Goal: Information Seeking & Learning: Learn about a topic

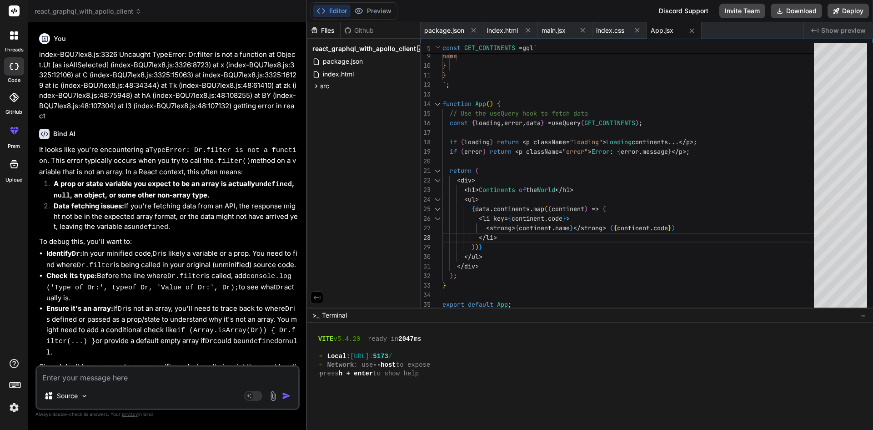
scroll to position [294, 0]
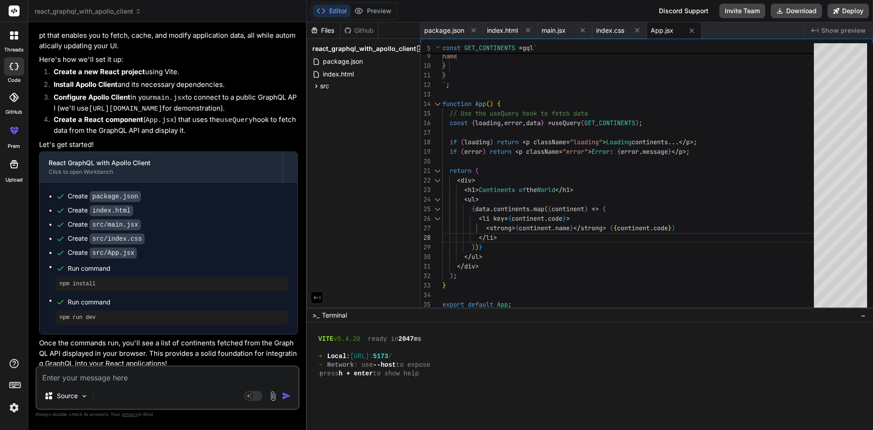
click at [182, 377] on textarea at bounding box center [167, 374] width 261 height 16
type textarea "w"
type textarea "x"
type textarea "wh"
type textarea "x"
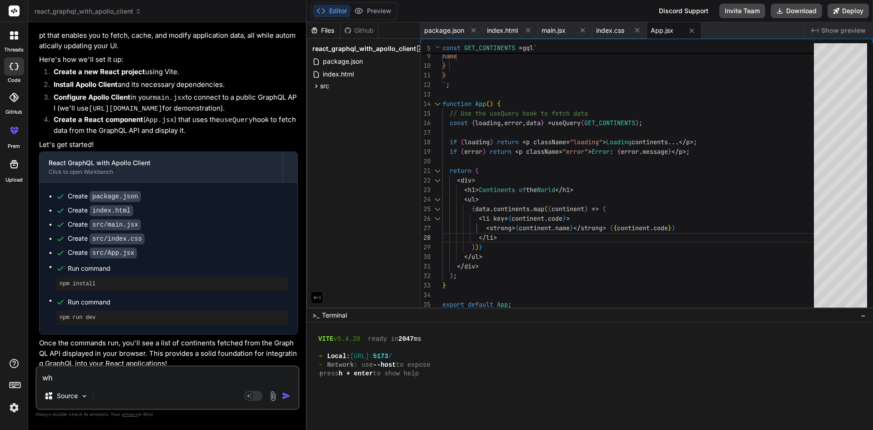
type textarea "wha"
type textarea "x"
type textarea "what"
type textarea "x"
type textarea "what"
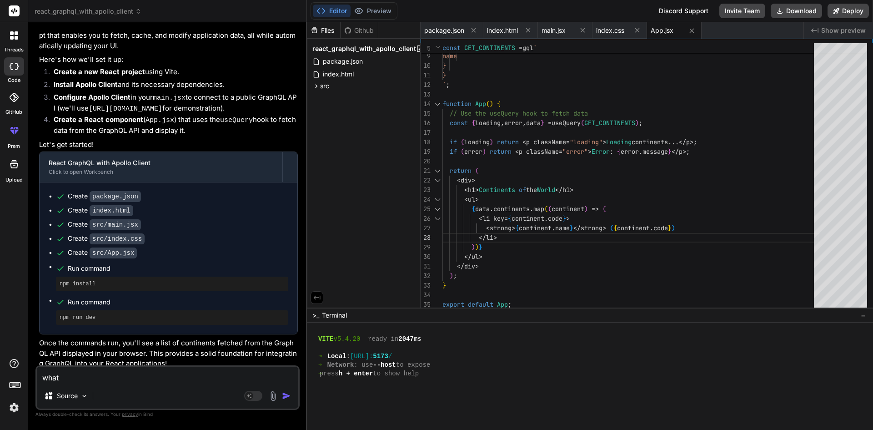
type textarea "x"
type textarea "what i"
type textarea "x"
type textarea "what is"
type textarea "x"
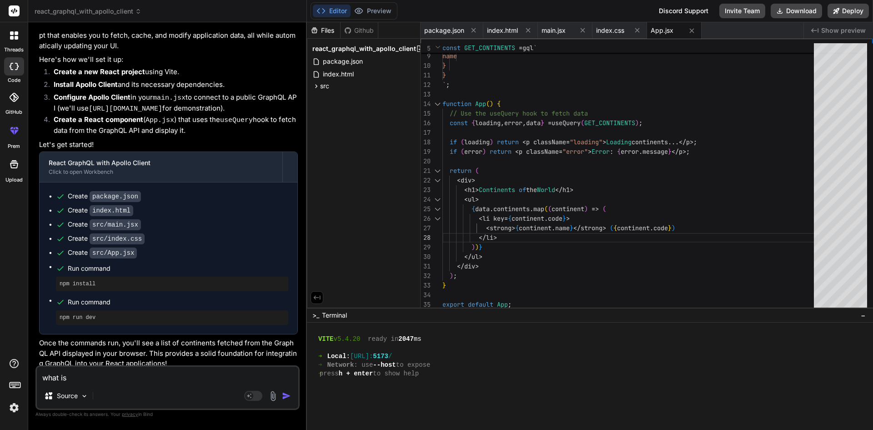
type textarea "what is"
type textarea "x"
type textarea "what is h"
type textarea "x"
type textarea "what is ho"
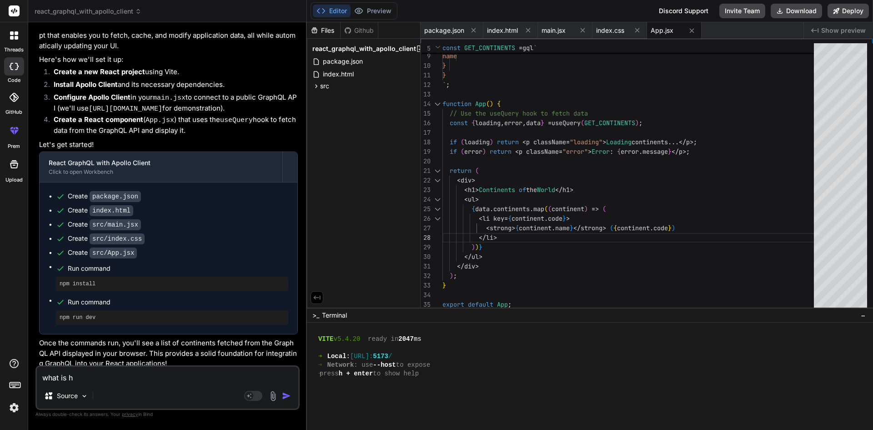
type textarea "x"
type textarea "what is hoc"
type textarea "x"
type textarea "what is hoc"
type textarea "x"
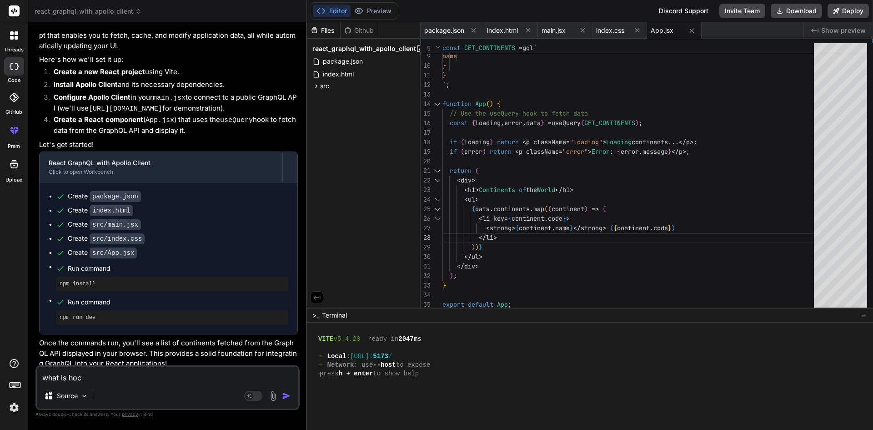
type textarea "what is hoc i"
type textarea "x"
type textarea "what is hoc in"
type textarea "x"
type textarea "what is hoc in"
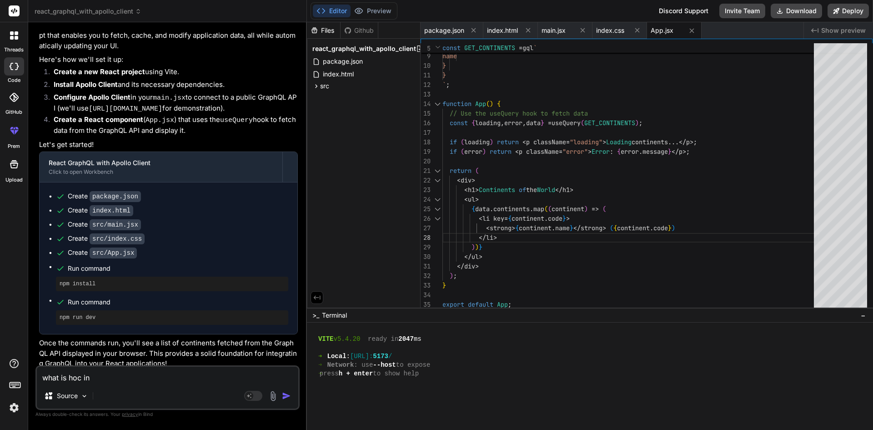
type textarea "x"
type textarea "what is hoc in r"
type textarea "x"
type textarea "what is hoc in re"
type textarea "x"
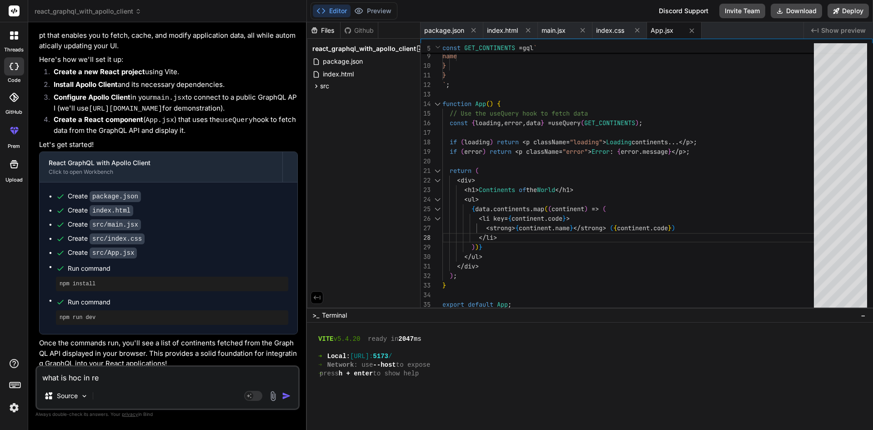
type textarea "what is hoc in rea"
type textarea "x"
type textarea "what is hoc in reac"
type textarea "x"
type textarea "what is hoc in react"
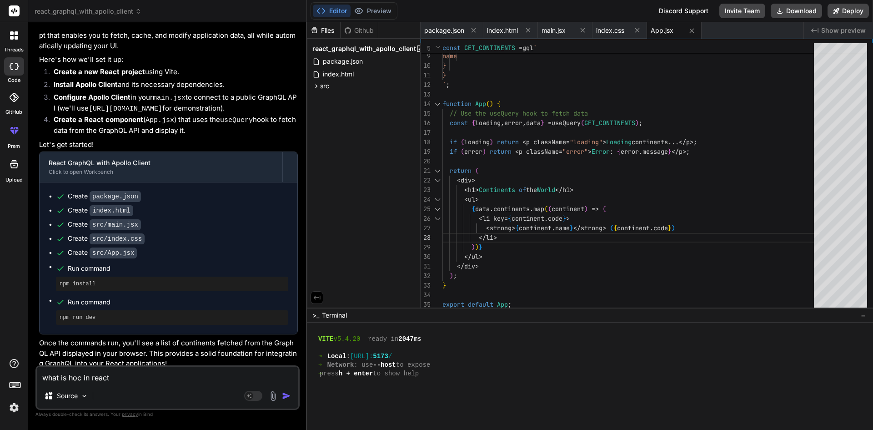
type textarea "x"
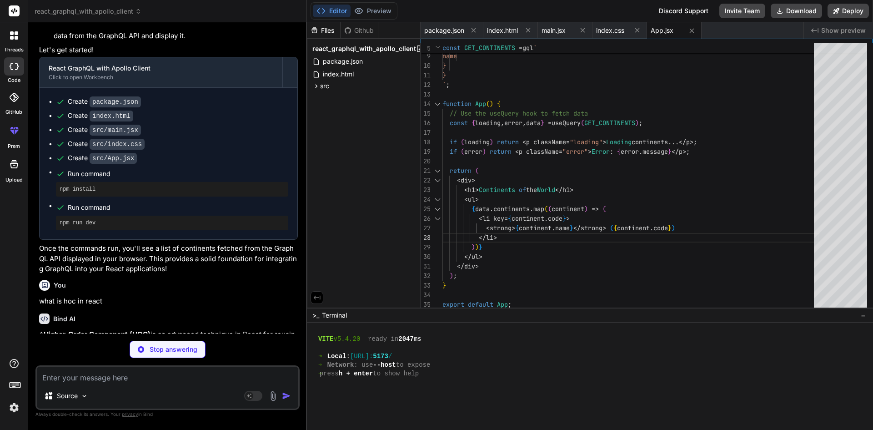
scroll to position [588, 0]
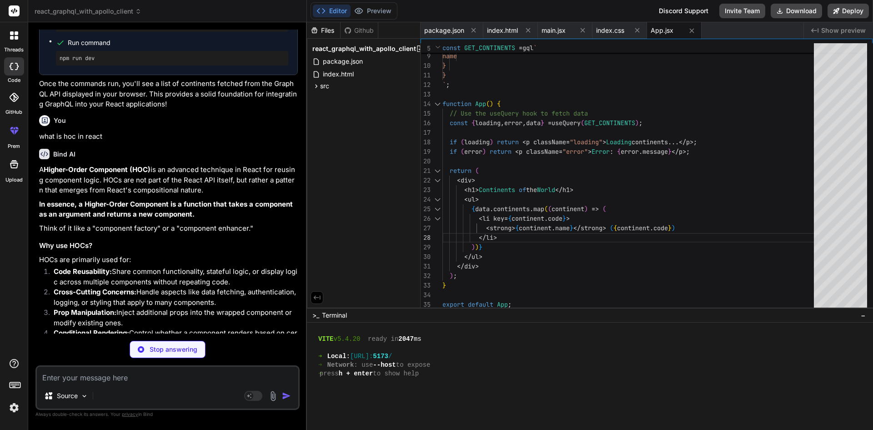
type textarea "x"
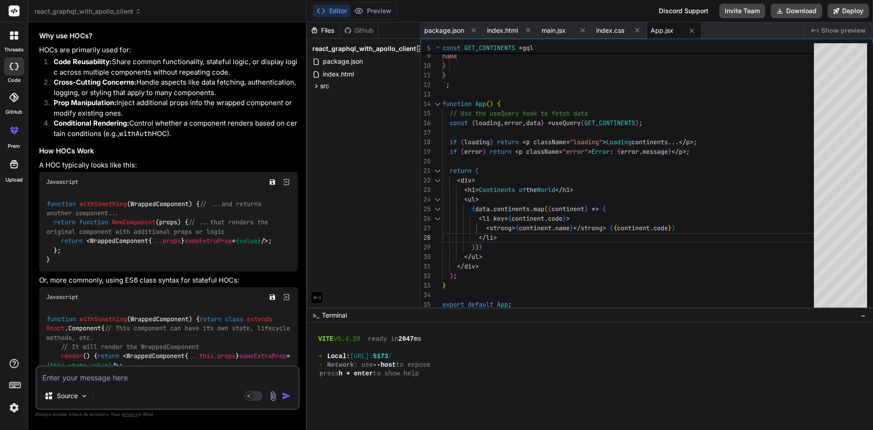
scroll to position [951, 0]
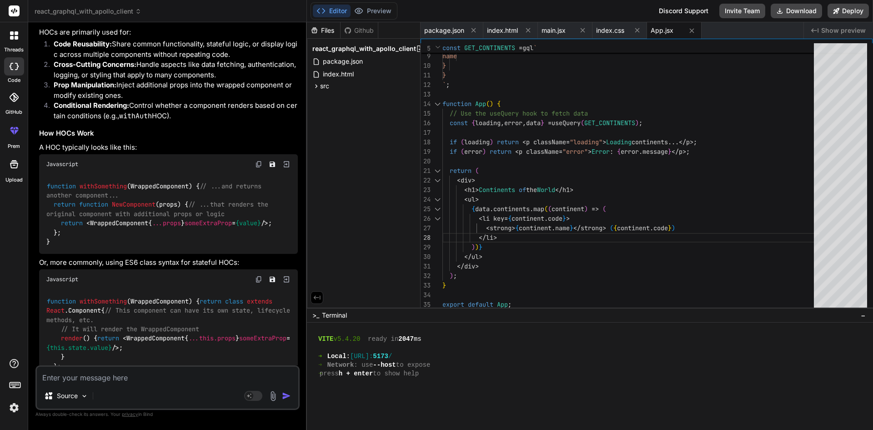
click at [141, 381] on textarea at bounding box center [167, 374] width 261 height 16
paste textarea "<!LOREMIP dolo> <sita cons="ad"> <elit> <sedd eiusmod="TEM-0" /> <inci utla="et…"
type textarea "<!LOREMIP dolo> <sita cons="ad"> <elit> <sedd eiusmod="TEM-0" /> <inci utla="et…"
type textarea "x"
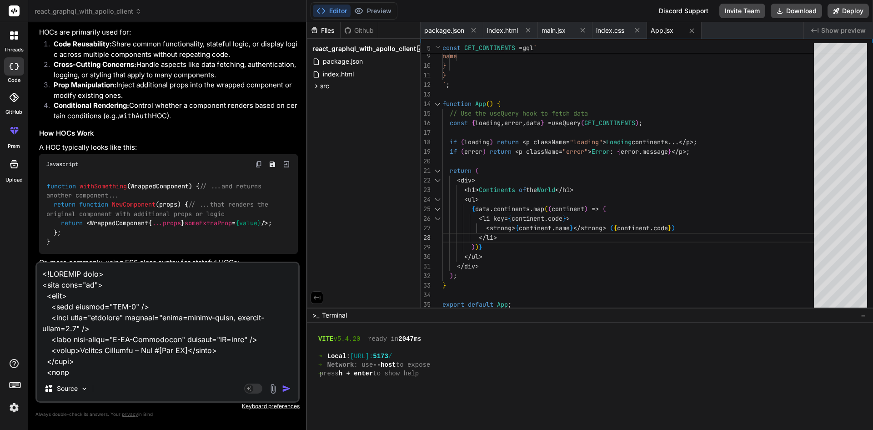
scroll to position [7322, 0]
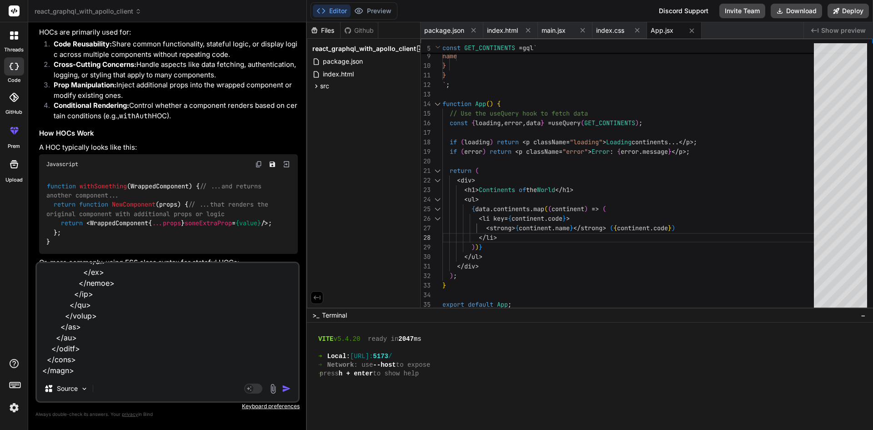
type textarea "<!LOREMIP dolo> <sita cons="ad"> <elit> <sedd eiusmod="TEM-0" /> <inci utla="et…"
type textarea "x"
type textarea "<!LOREMIP dolo> <sita cons="ad"> <elit> <sedd eiusmod="TEM-0" /> <inci utla="et…"
type textarea "x"
click at [80, 371] on textarea at bounding box center [167, 319] width 261 height 113
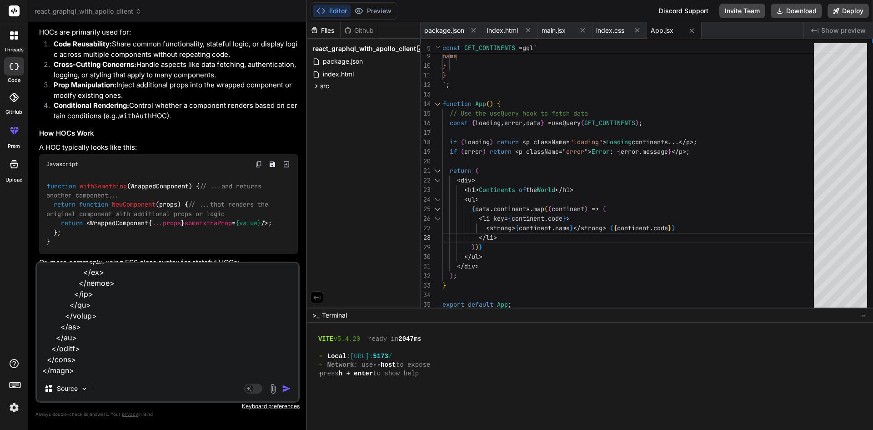
type textarea "<!LOREMIP dolo> <sita cons="ad"> <elit> <sedd eiusmod="TEM-0" /> <inci utla="et…"
type textarea "x"
type textarea "<!LOREMIP dolo> <sita cons="ad"> <elit> <sedd eiusmod="TEM-0" /> <inci utla="et…"
type textarea "x"
type textarea "<!LOREMIP dolo> <sita cons="ad"> <elit> <sedd eiusmod="TEM-0" /> <inci utla="et…"
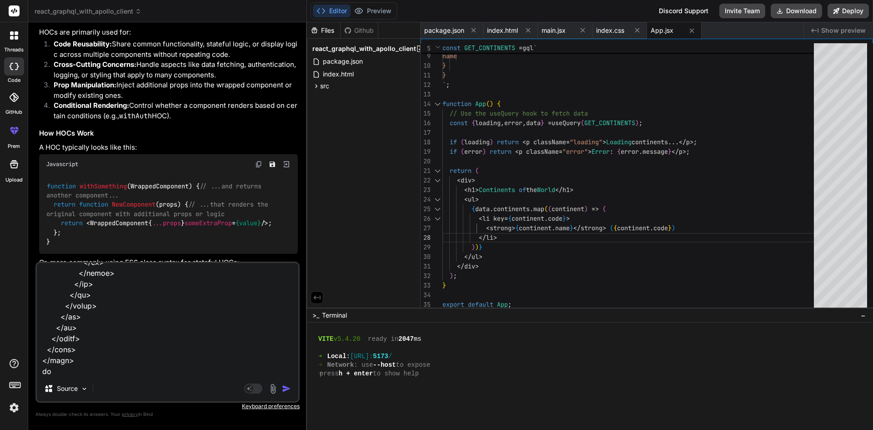
type textarea "x"
type textarea "<!LOREMIP dolo> <sita cons="ad"> <elit> <sedd eiusmod="TEM-0" /> <inci utla="et…"
type textarea "x"
type textarea "<!LOREMIP dolo> <sita cons="ad"> <elit> <sedd eiusmod="TEM-0" /> <inci utla="et…"
type textarea "x"
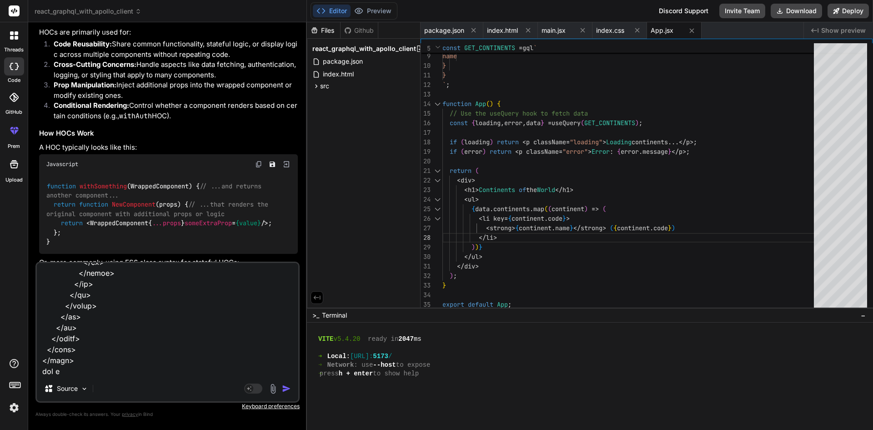
type textarea "<!LOREMIP dolo> <sita cons="ad"> <elit> <sedd eiusmod="TEM-0" /> <inci utla="et…"
type textarea "x"
type textarea "<!LOREMIP dolo> <sita cons="ad"> <elit> <sedd eiusmod="TEM-0" /> <inci utla="et…"
type textarea "x"
type textarea "<!LOREMIP dolo> <sita cons="ad"> <elit> <sedd eiusmod="TEM-0" /> <inci utla="et…"
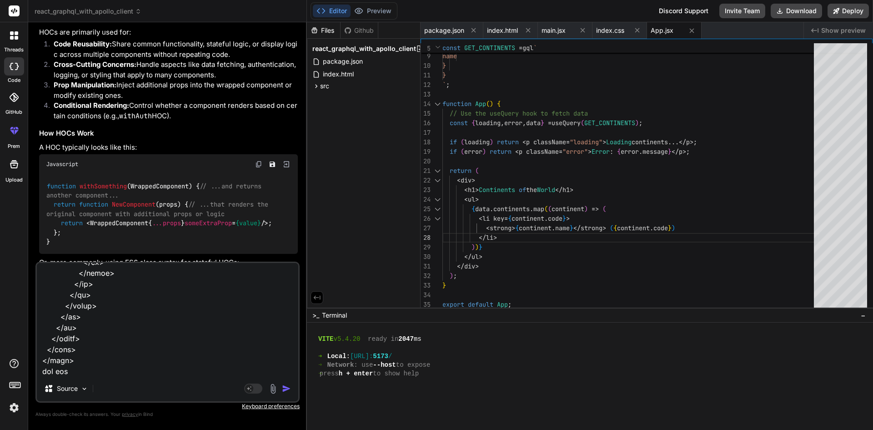
type textarea "x"
type textarea "<!LOREMIP dolo> <sita cons="ad"> <elit> <sedd eiusmod="TEM-0" /> <inci utla="et…"
type textarea "x"
type textarea "<!LOREMIP dolo> <sita cons="ad"> <elit> <sedd eiusmod="TEM-0" /> <inci utla="et…"
type textarea "x"
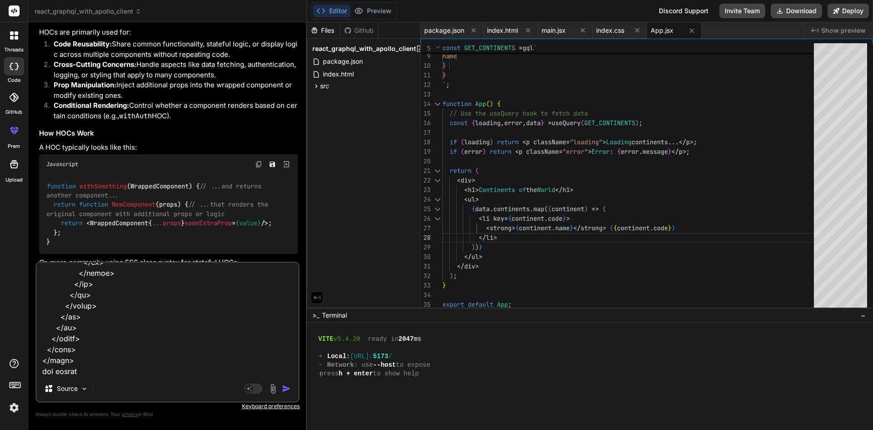
type textarea "<!LOREMIP dolo> <sita cons="ad"> <elit> <sedd eiusmod="TEM-0" /> <inci utla="et…"
type textarea "x"
type textarea "<!LOREMIP dolo> <sita cons="ad"> <elit> <sedd eiusmod="TEM-0" /> <inci utla="et…"
type textarea "x"
type textarea "<!LOREMIP dolo> <sita cons="ad"> <elit> <sedd eiusmod="TEM-0" /> <inci utla="et…"
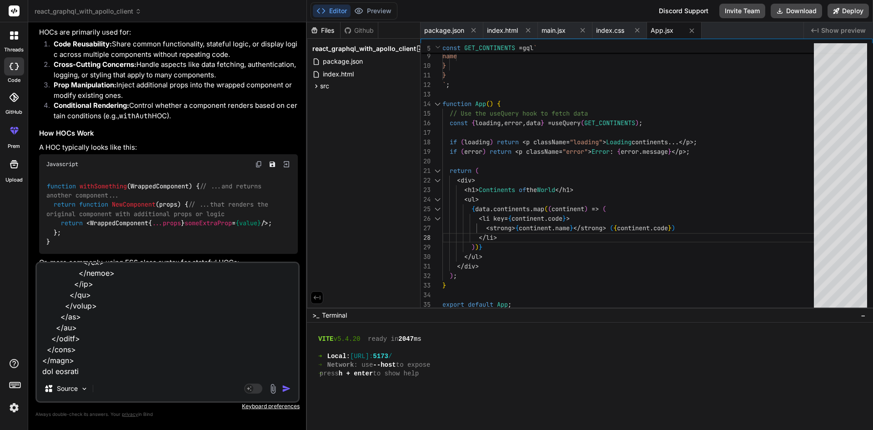
type textarea "x"
type textarea "<!LOREMIP dolo> <sita cons="ad"> <elit> <sedd eiusmod="TEM-0" /> <inci utla="et…"
type textarea "x"
type textarea "<!LOREMIP dolo> <sita cons="ad"> <elit> <sedd eiusmod="TEM-0" /> <inci utla="et…"
type textarea "x"
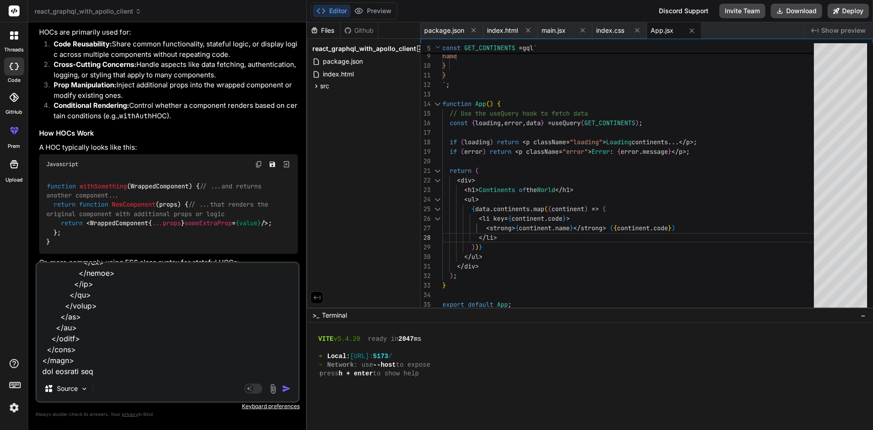
type textarea "<!LOREMIP dolo> <sita cons="ad"> <elit> <sedd eiusmod="TEM-0" /> <inci utla="et…"
type textarea "x"
type textarea "<!LOREMIP dolo> <sita cons="ad"> <elit> <sedd eiusmod="TEM-0" /> <inci utla="et…"
type textarea "x"
type textarea "<!LOREMIP dolo> <sita cons="ad"> <elit> <sedd eiusmod="TEM-0" /> <inci utla="et…"
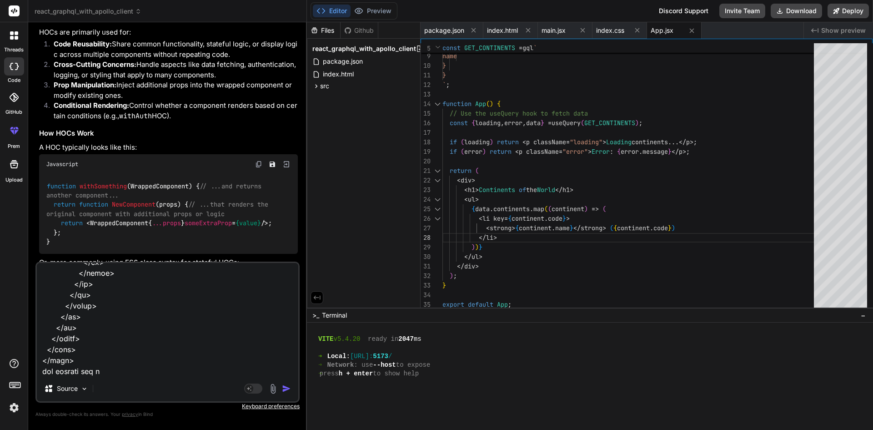
type textarea "x"
type textarea "<!LOREMIP dolo> <sita cons="ad"> <elit> <sedd eiusmod="TEM-0" /> <inci utla="et…"
type textarea "x"
type textarea "<!LOREMIP dolo> <sita cons="ad"> <elit> <sedd eiusmod="TEM-0" /> <inci utla="et…"
type textarea "x"
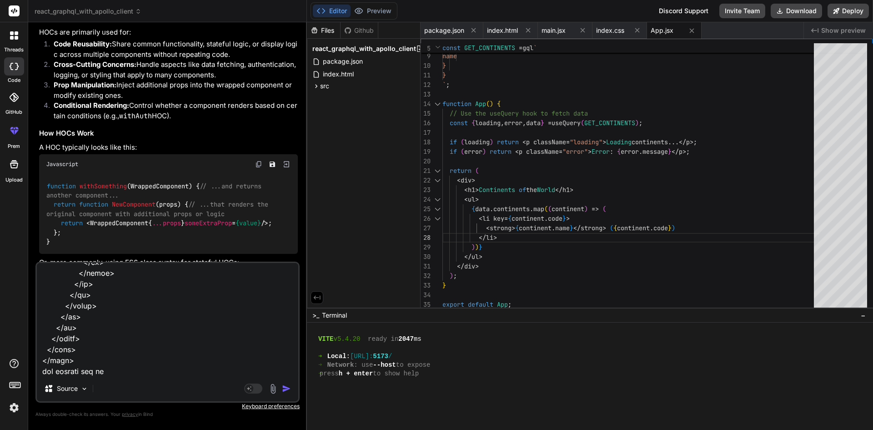
type textarea "<!LOREMIP dolo> <sita cons="ad"> <elit> <sedd eiusmod="TEM-0" /> <inci utla="et…"
type textarea "x"
type textarea "<!LOREMIP dolo> <sita cons="ad"> <elit> <sedd eiusmod="TEM-0" /> <inci utla="et…"
type textarea "x"
type textarea "<!LOREMIP dolo> <sita cons="ad"> <elit> <sedd eiusmod="TEM-0" /> <inci utla="et…"
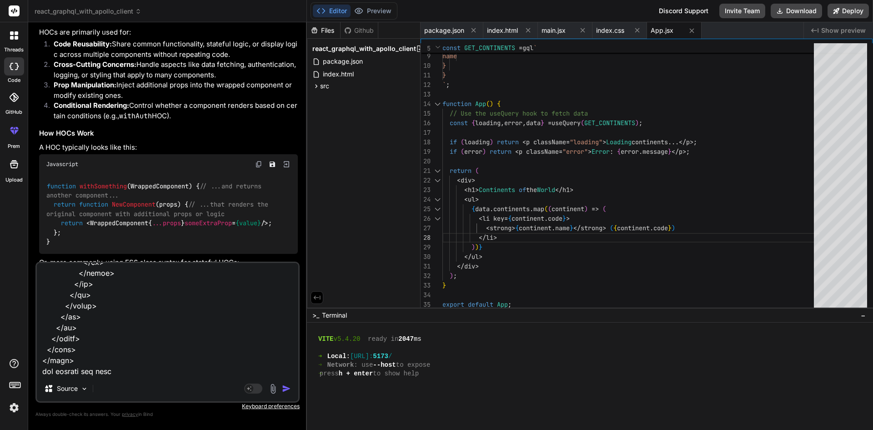
type textarea "x"
type textarea "<!LOREMIP dolo> <sita cons="ad"> <elit> <sedd eiusmod="TEM-0" /> <inci utla="et…"
type textarea "x"
type textarea "<!LOREMIP dolo> <sita cons="ad"> <elit> <sedd eiusmod="TEM-0" /> <inci utla="et…"
type textarea "x"
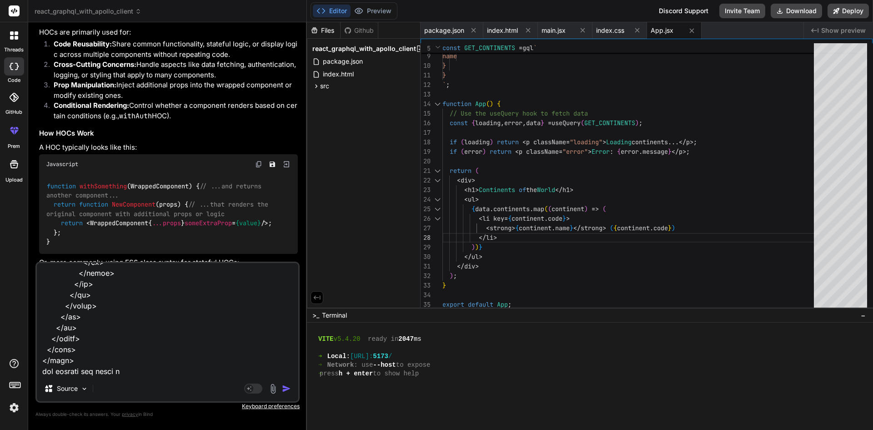
type textarea "<!LOREMIP dolo> <sita cons="ad"> <elit> <sedd eiusmod="TEM-0" /> <inci utla="et…"
type textarea "x"
type textarea "<!LOREMIP dolo> <sita cons="ad"> <elit> <sedd eiusmod="TEM-0" /> <inci utla="et…"
type textarea "x"
type textarea "<!LOREMIP dolo> <sita cons="ad"> <elit> <sedd eiusmod="TEM-0" /> <inci utla="et…"
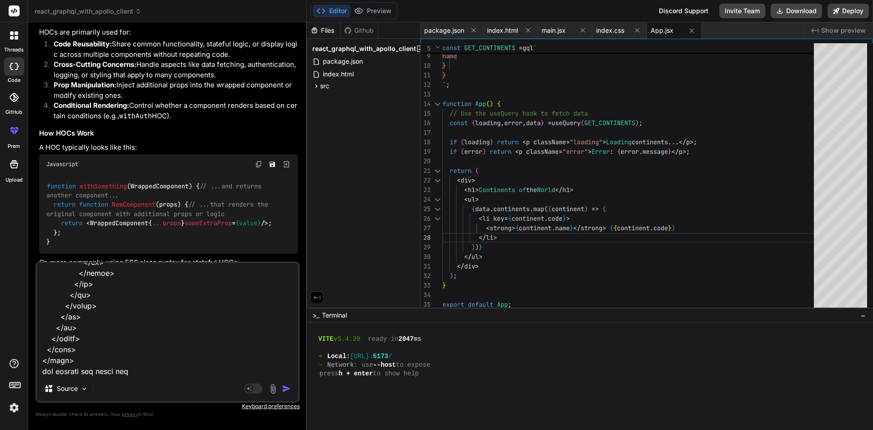
type textarea "x"
type textarea "<!LOREMIP dolo> <sita cons="ad"> <elit> <sedd eiusmod="TEM-0" /> <inci utla="et…"
type textarea "x"
type textarea "<!LOREMIP dolo> <sita cons="ad"> <elit> <sedd eiusmod="TEM-0" /> <inci utla="et…"
type textarea "x"
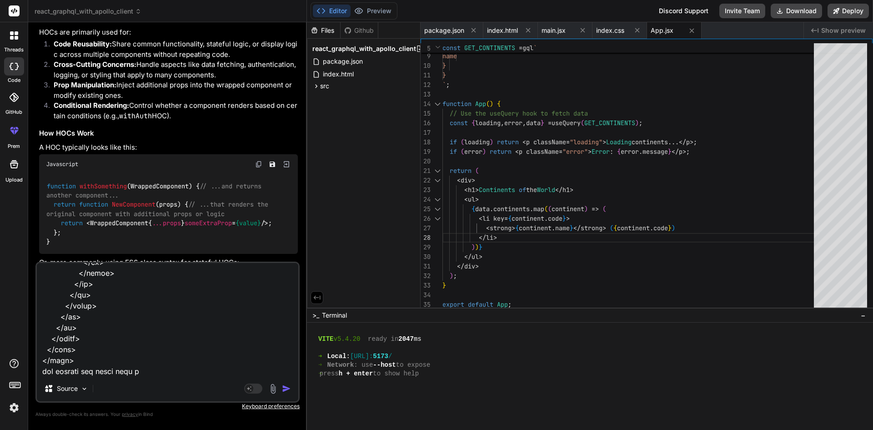
type textarea "<!LOREMIP dolo> <sita cons="ad"> <elit> <sedd eiusmod="TEM-0" /> <inci utla="et…"
type textarea "x"
type textarea "<!LOREMIP dolo> <sita cons="ad"> <elit> <sedd eiusmod="TEM-0" /> <inci utla="et…"
type textarea "x"
paste textarea "Partial Refund Subject: Partial Refund Processed – Job #[Job ID] Hello [Custome…"
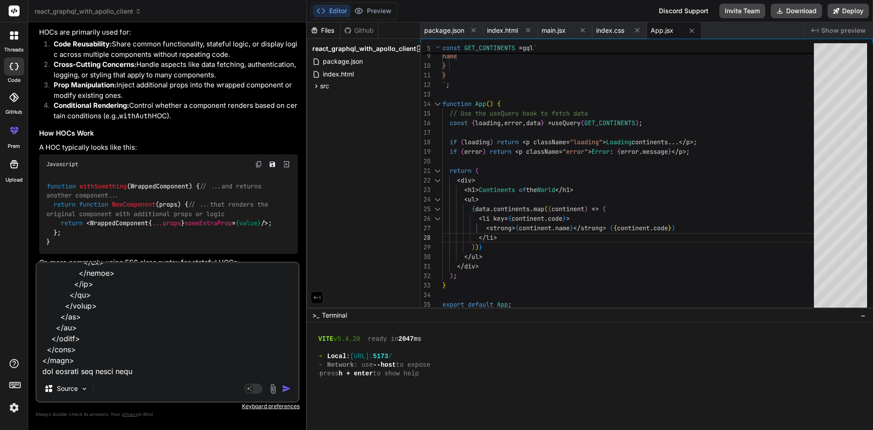
type textarea "<!LOREMIP dolo> <sita cons="ad"> <elit> <sedd eiusmod="TEM-0" /> <inci utla="et…"
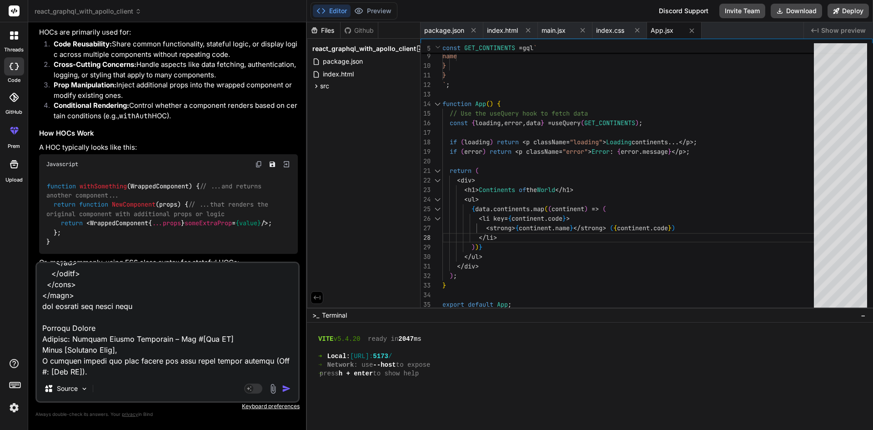
scroll to position [7371, 0]
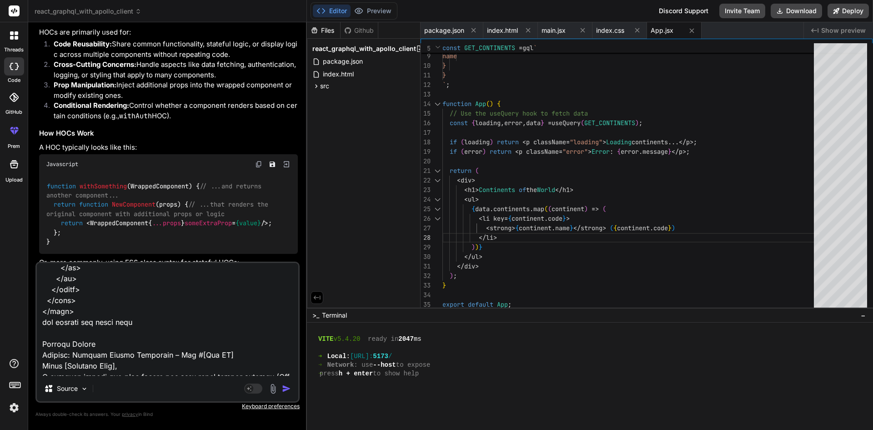
type textarea "x"
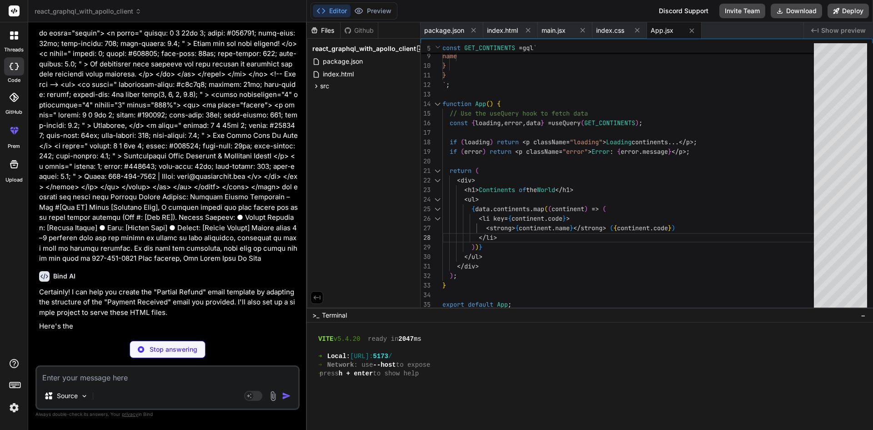
scroll to position [3226, 0]
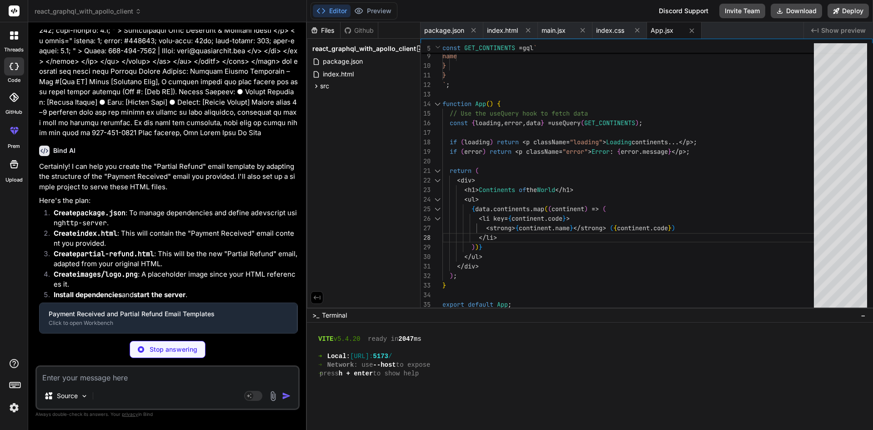
type textarea "x"
type textarea ""license": "ISC", "dependencies": { "http-server": "^14.1.1" } }"
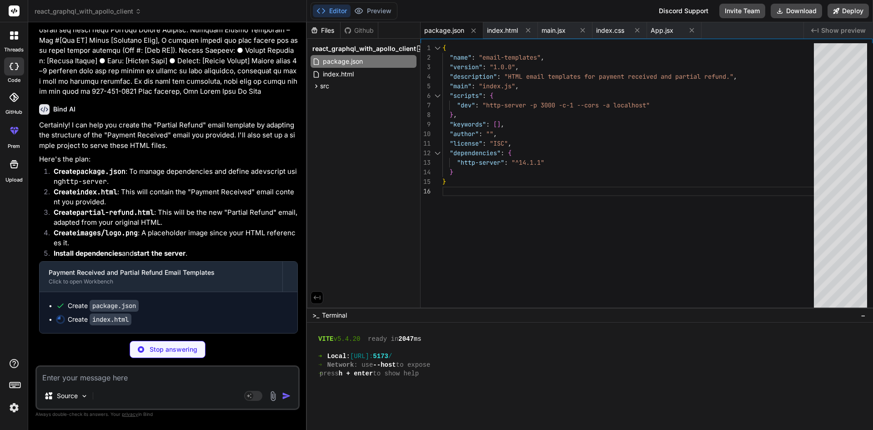
type textarea "x"
type textarea "</body> </html>"
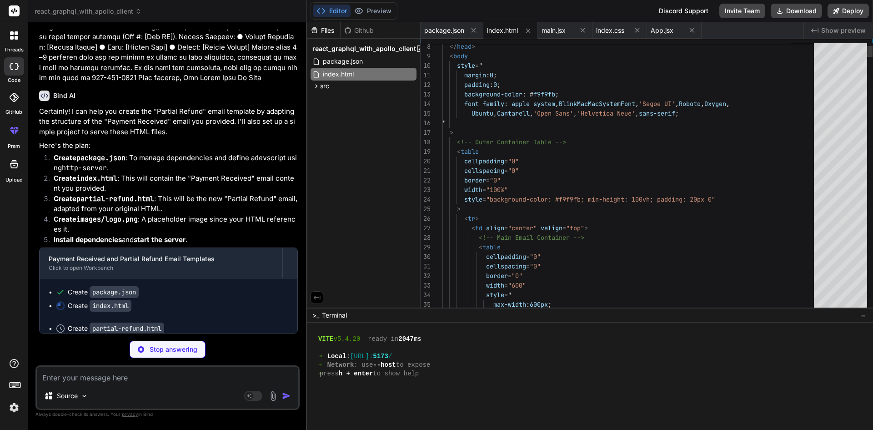
scroll to position [346, 0]
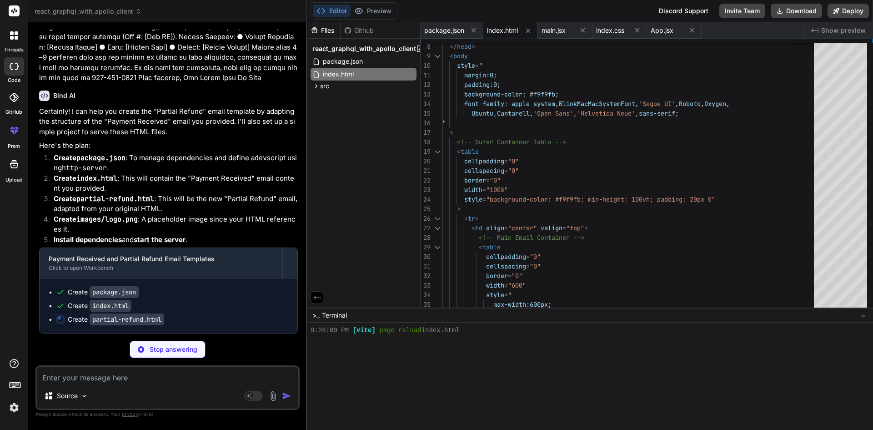
type textarea "x"
type textarea "</html>"
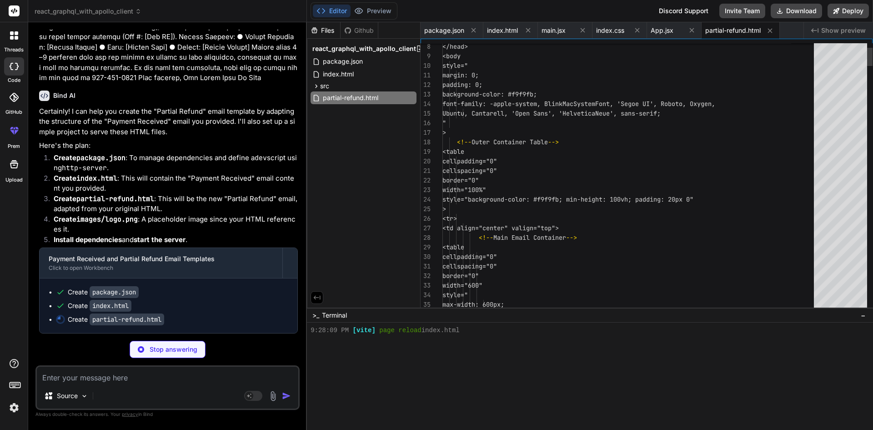
scroll to position [354, 0]
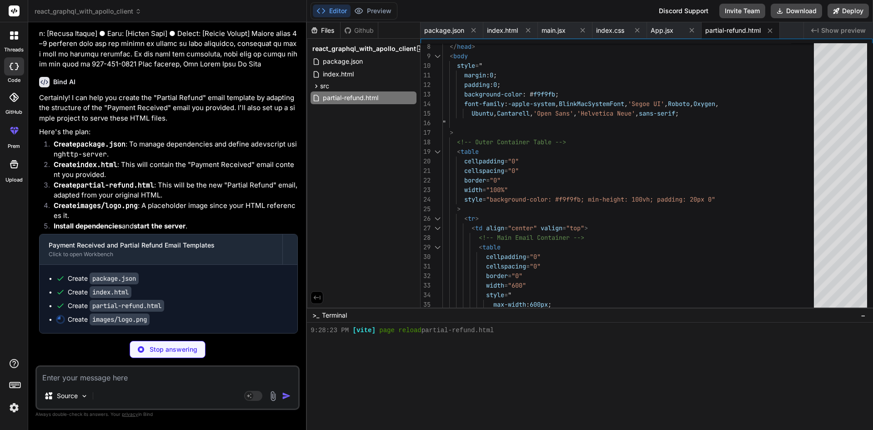
type textarea "x"
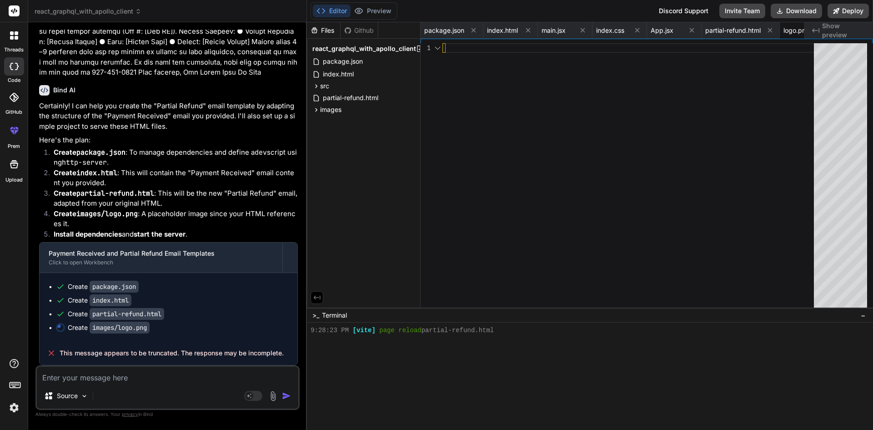
scroll to position [0, 31]
click at [370, 100] on span "partial-refund.html" at bounding box center [350, 97] width 57 height 11
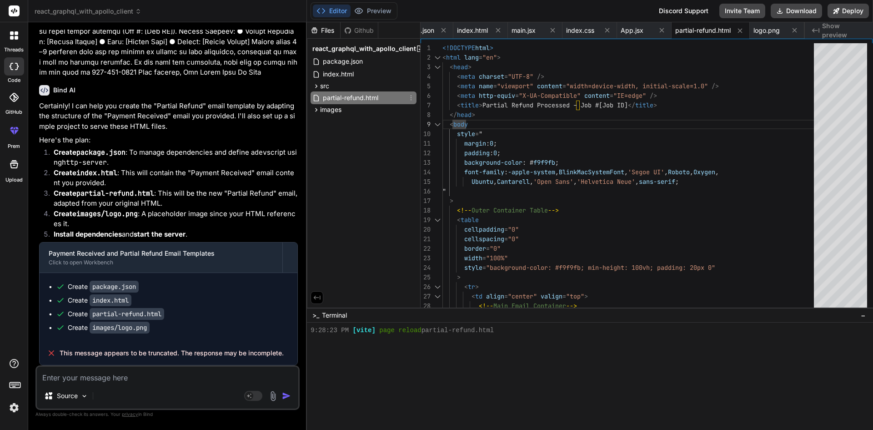
drag, startPoint x: 364, startPoint y: 98, endPoint x: 501, endPoint y: 185, distance: 162.9
click at [409, 95] on icon at bounding box center [410, 97] width 7 height 7
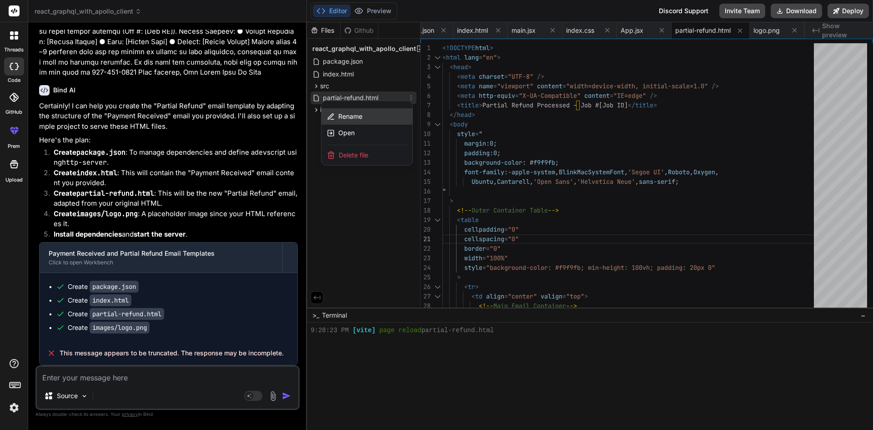
click at [390, 115] on div "Rename" at bounding box center [366, 116] width 91 height 16
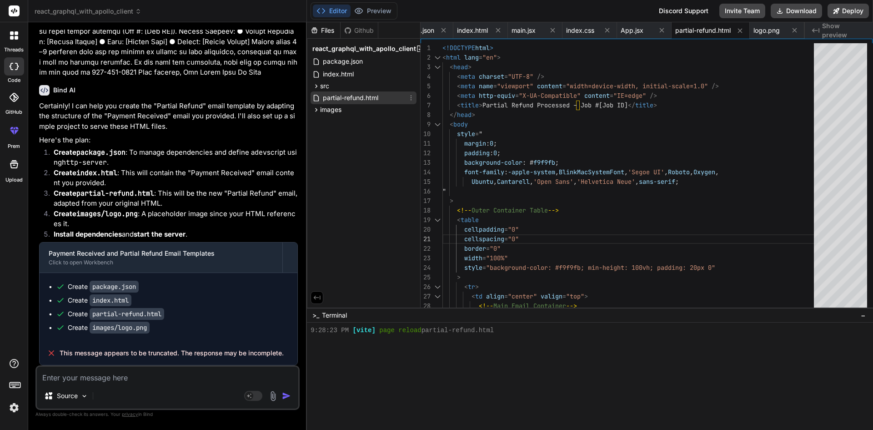
click at [409, 98] on icon at bounding box center [410, 97] width 7 height 7
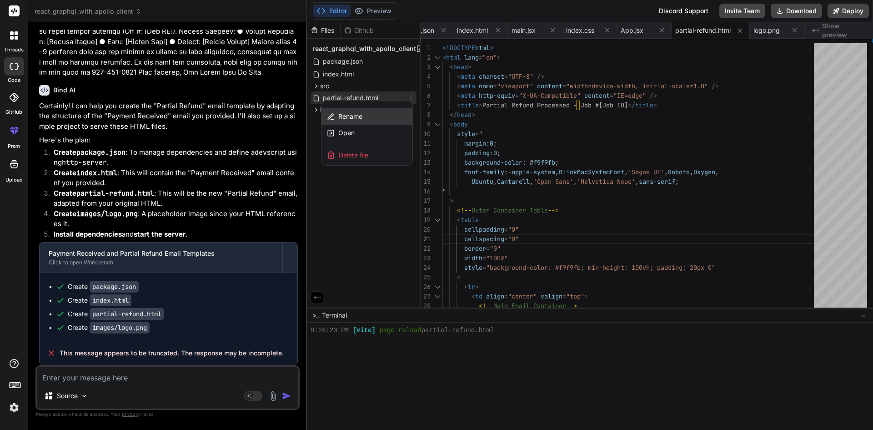
click at [385, 115] on div "Rename" at bounding box center [366, 116] width 91 height 16
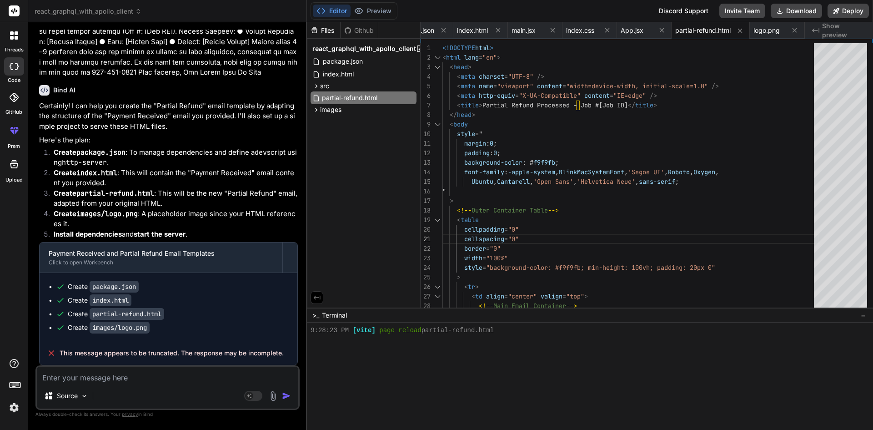
click at [389, 94] on input "partial-refund.html" at bounding box center [372, 97] width 100 height 11
drag, startPoint x: 389, startPoint y: 94, endPoint x: 295, endPoint y: 92, distance: 94.6
click at [295, 92] on div "react_graphql_with_apollo_client Created with Pixso. Bind AI Web Search Created…" at bounding box center [450, 215] width 845 height 430
type textarea "<!DOCTYPE html> <html lang="en"> <head> <meta charset="UTF-8" /> <meta name="vi…"
